Goal: Transaction & Acquisition: Purchase product/service

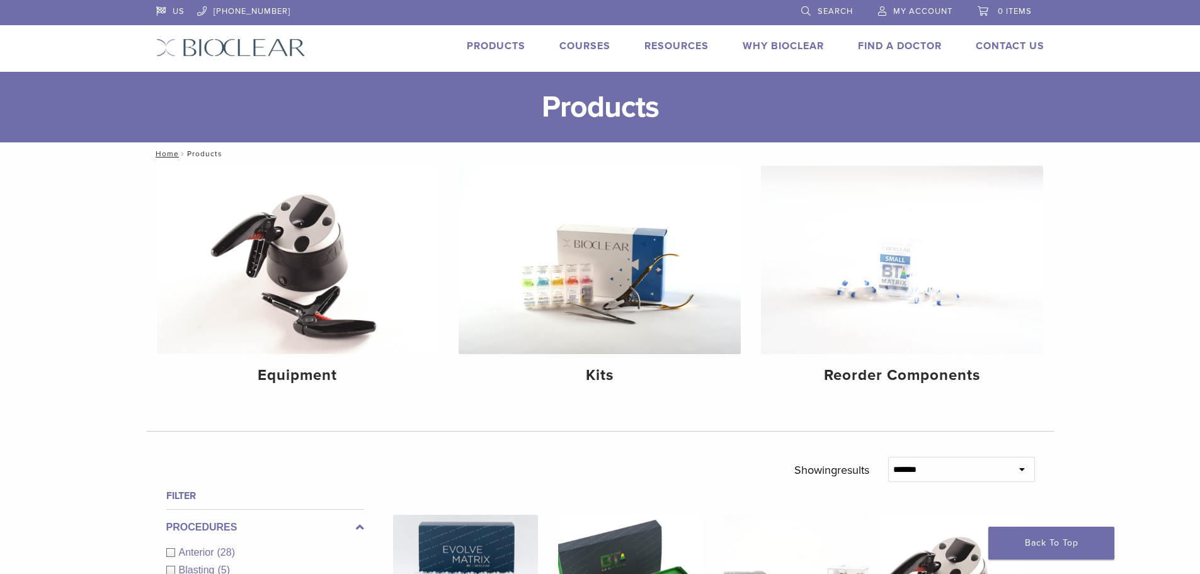
click at [483, 46] on link "Products" at bounding box center [496, 46] width 59 height 13
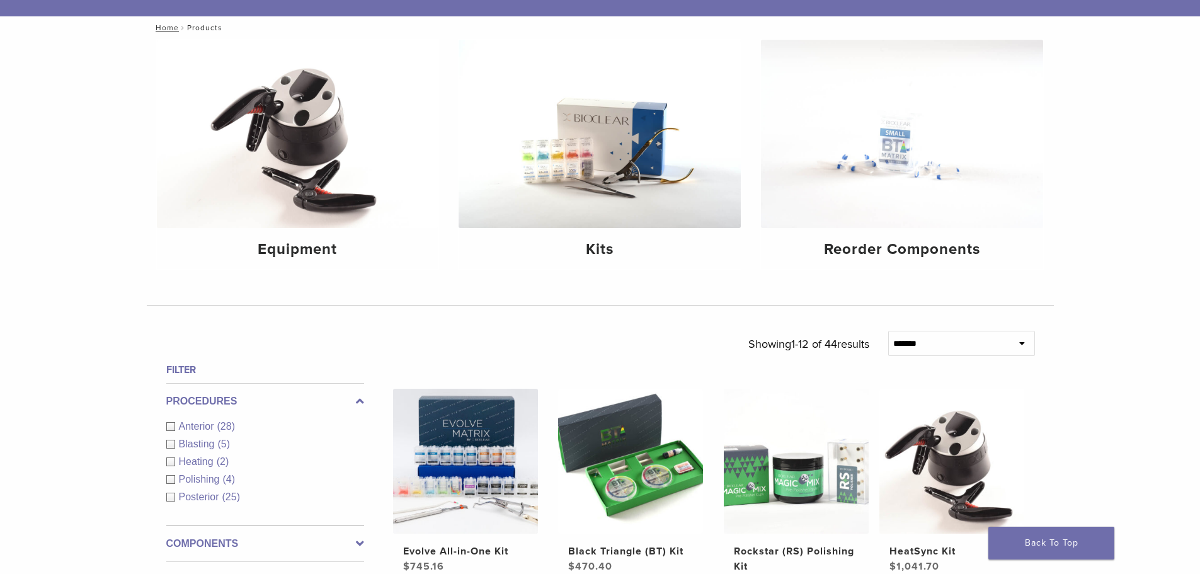
scroll to position [252, 0]
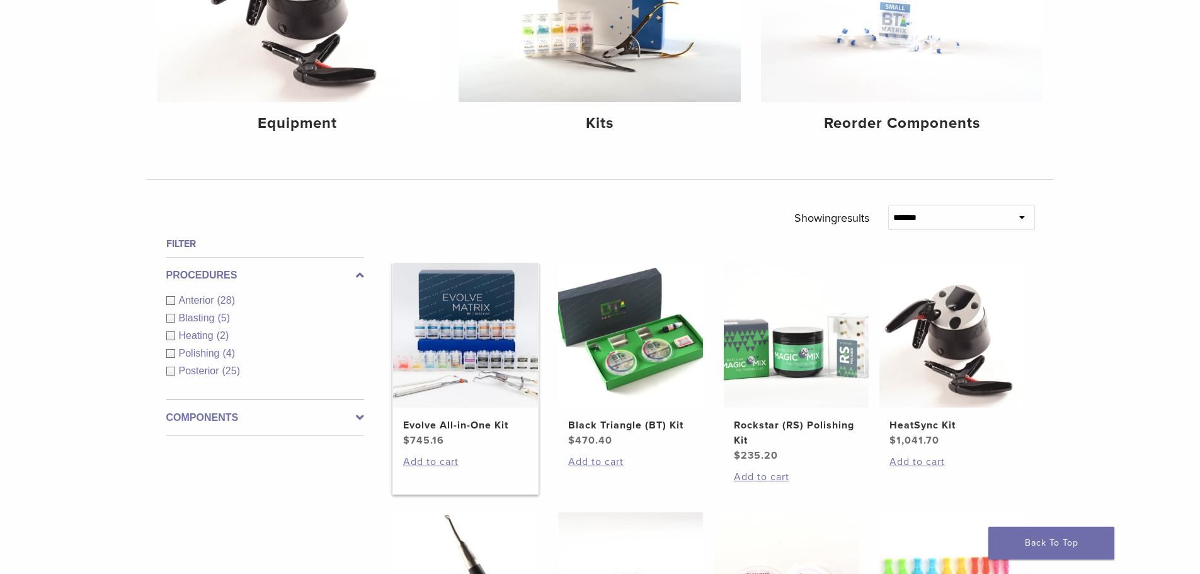
click at [492, 335] on img at bounding box center [465, 335] width 145 height 145
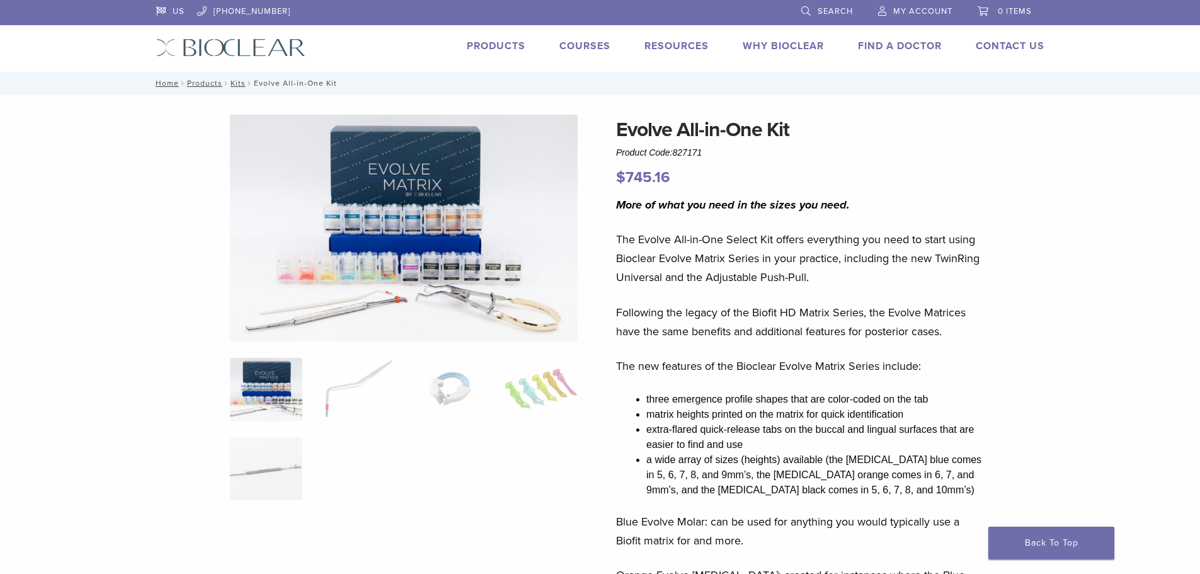
click at [394, 257] on img at bounding box center [404, 228] width 348 height 227
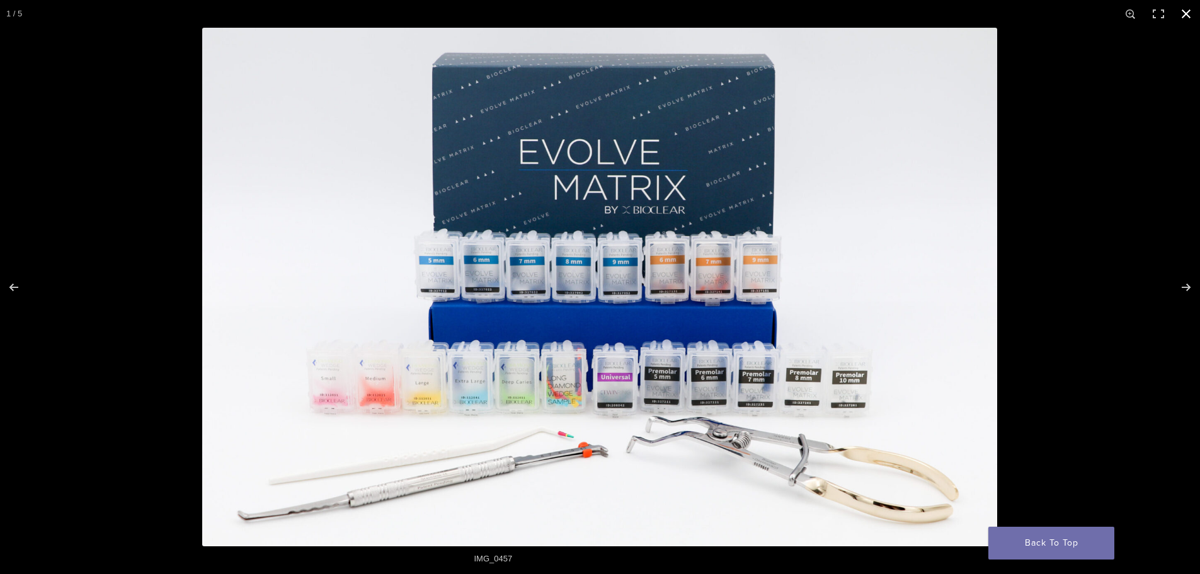
click at [1190, 13] on button "Close (Esc)" at bounding box center [1187, 14] width 28 height 28
